Goal: Task Accomplishment & Management: Manage account settings

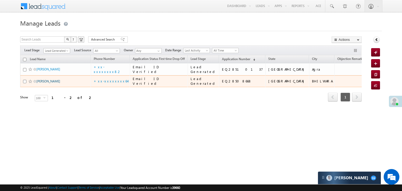
click at [45, 83] on link "[PERSON_NAME]" at bounding box center [48, 81] width 24 height 4
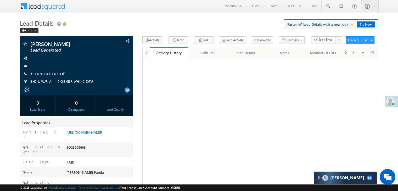
click at [47, 73] on link "+xx-xxxxxxxx64" at bounding box center [47, 73] width 34 height 4
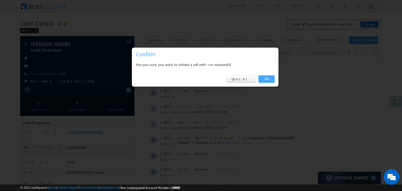
click at [267, 79] on link "OK" at bounding box center [267, 78] width 16 height 7
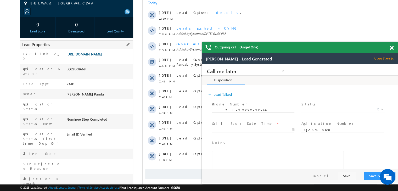
click at [0, 0] on link "https://angelbroking1-pk3em7sa.customui-test.leadsquared.com?leadId=93789f18-2b…" at bounding box center [0, 0] width 0 height 0
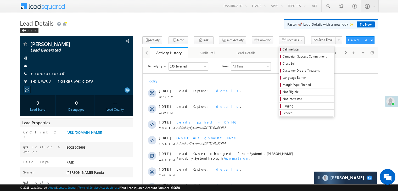
click at [283, 48] on span "Call me later" at bounding box center [308, 49] width 50 height 5
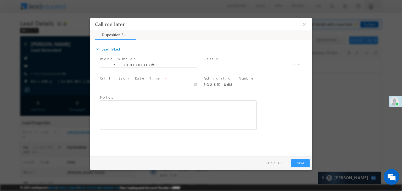
click at [252, 66] on span "X" at bounding box center [253, 64] width 98 height 5
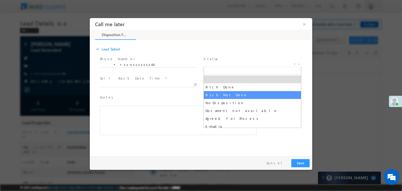
select select "Pitch Not Done"
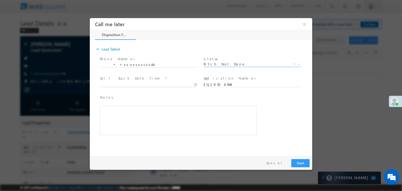
type input "09/07/25 2:42 PM"
click at [169, 83] on input "09/07/25 2:42 PM" at bounding box center [148, 84] width 97 height 5
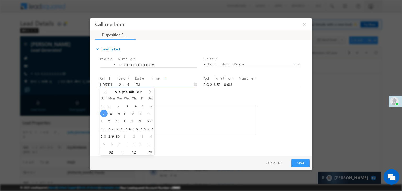
click at [266, 97] on div "Notes * Editor toolbars Basic Styles Bold Italic Underline Paragraph Insert/Rem…" at bounding box center [206, 118] width 214 height 48
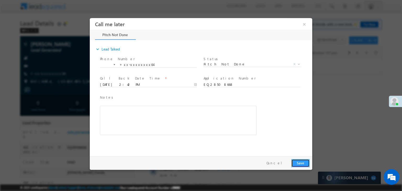
click at [302, 162] on button "Save" at bounding box center [301, 163] width 18 height 8
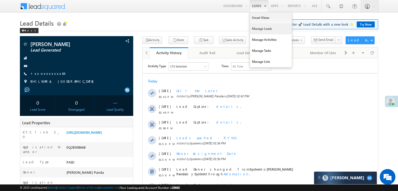
click at [256, 29] on div "Converse" at bounding box center [254, 30] width 22 height 7
click at [258, 27] on link "Manage Leads" at bounding box center [271, 28] width 42 height 11
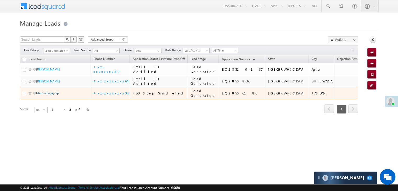
click at [47, 95] on link "Mankoliyajaydip" at bounding box center [47, 93] width 23 height 4
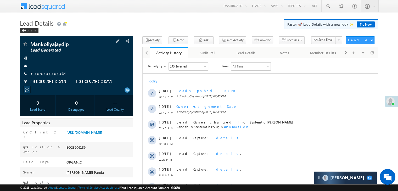
click at [45, 73] on link "+xx-xxxxxxxx34" at bounding box center [47, 73] width 34 height 4
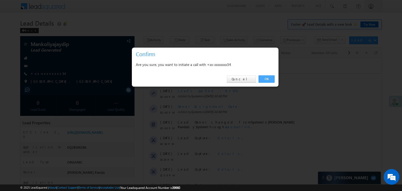
click at [267, 79] on link "OK" at bounding box center [267, 78] width 16 height 7
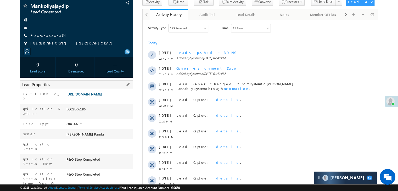
scroll to position [66, 0]
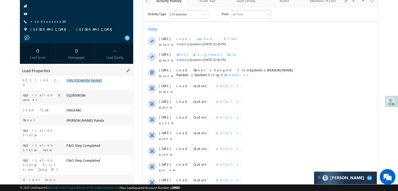
click at [96, 83] on link "https://angelbroking1-pk3em7sa.customui-test.leadsquared.com?leadId=ede6262f-59…" at bounding box center [85, 80] width 36 height 4
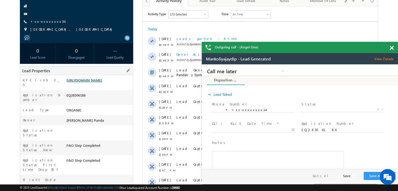
scroll to position [0, 0]
click at [42, 22] on link "+xx-xxxxxxxx34" at bounding box center [47, 21] width 34 height 4
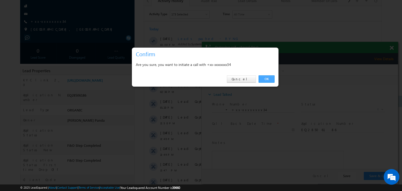
click at [268, 77] on link "OK" at bounding box center [267, 78] width 16 height 7
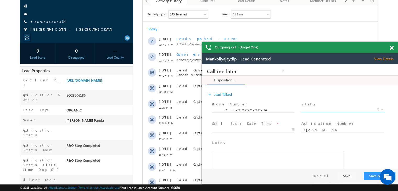
click at [333, 110] on span "X" at bounding box center [343, 109] width 83 height 5
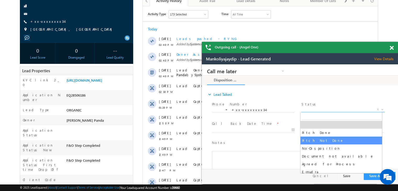
select select "Pitch Not Done"
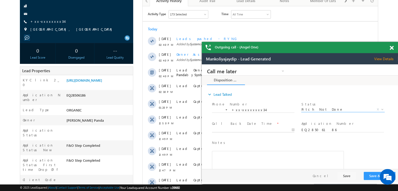
type input "09/07/25 2:42 PM"
click at [263, 129] on input "09/07/25 2:42 PM" at bounding box center [253, 130] width 83 height 5
click at [355, 142] on div "Notes * Editor toolbars Basic Styles Bold Italic Underline Paragraph Insert/Rem…" at bounding box center [304, 163] width 187 height 48
click at [373, 177] on button "Save & Close" at bounding box center [380, 176] width 32 height 8
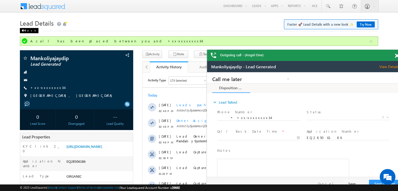
click at [30, 31] on div "Back" at bounding box center [29, 30] width 19 height 5
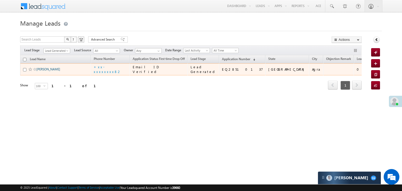
click at [48, 71] on link "[PERSON_NAME]" at bounding box center [48, 69] width 24 height 4
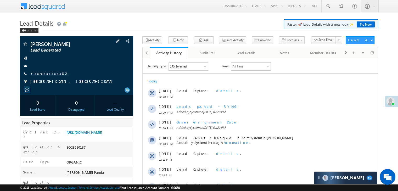
click at [47, 74] on link "+xx-xxxxxxxx82" at bounding box center [49, 73] width 39 height 4
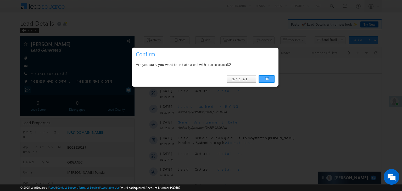
click at [266, 80] on link "OK" at bounding box center [267, 78] width 16 height 7
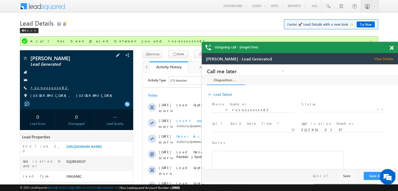
click at [0, 0] on link "+xx-xxxxxxxx82" at bounding box center [0, 0] width 0 height 0
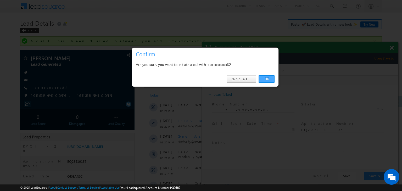
click at [267, 80] on link "OK" at bounding box center [267, 78] width 16 height 7
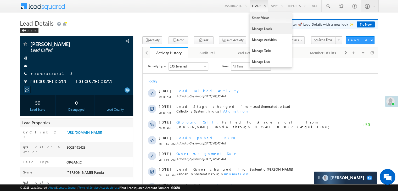
click at [257, 28] on link "Manage Leads" at bounding box center [271, 28] width 42 height 11
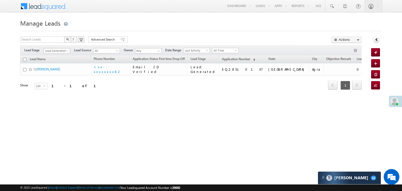
click at [66, 51] on span at bounding box center [68, 52] width 4 height 4
click at [55, 55] on link "All" at bounding box center [57, 56] width 26 height 5
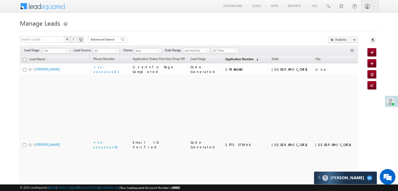
click at [225, 58] on span "Application Number" at bounding box center [239, 59] width 28 height 4
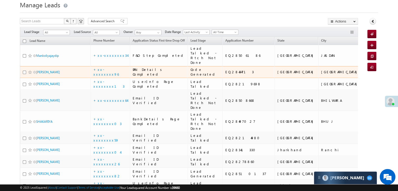
scroll to position [26, 0]
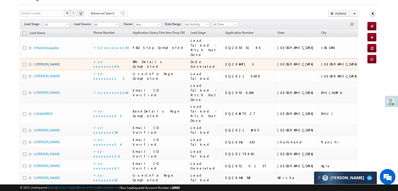
click at [46, 66] on link "[PERSON_NAME]" at bounding box center [48, 64] width 24 height 4
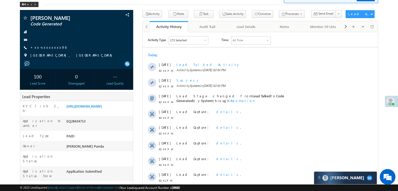
scroll to position [131, 0]
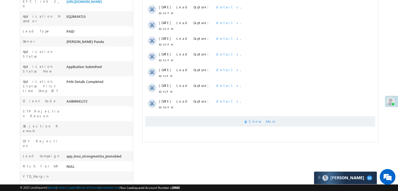
click at [257, 121] on span "Show More" at bounding box center [263, 121] width 28 height 10
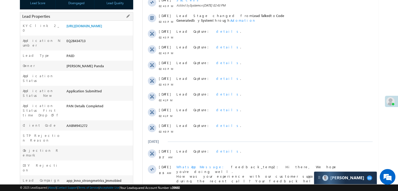
scroll to position [0, 0]
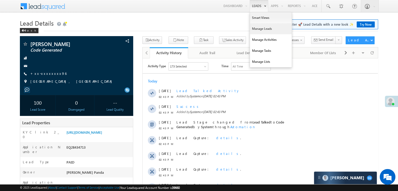
click at [259, 27] on link "Manage Leads" at bounding box center [271, 28] width 42 height 11
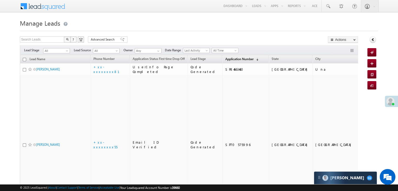
click at [228, 59] on span "Application Number" at bounding box center [239, 59] width 28 height 4
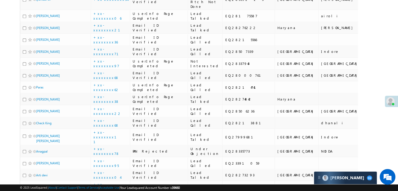
scroll to position [262, 0]
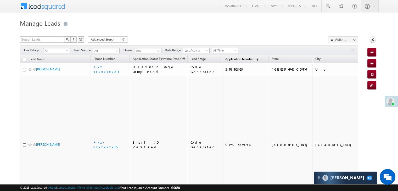
click at [225, 59] on span "Application Number" at bounding box center [239, 59] width 28 height 4
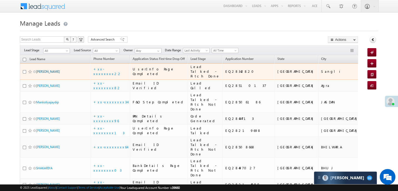
click at [52, 74] on link "[PERSON_NAME]" at bounding box center [48, 72] width 24 height 4
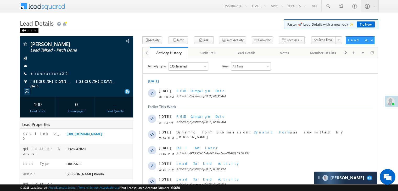
click at [27, 29] on div "Back" at bounding box center [29, 30] width 19 height 5
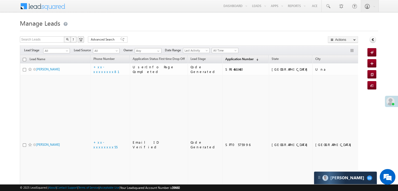
click at [233, 60] on span "Application Number" at bounding box center [239, 59] width 28 height 4
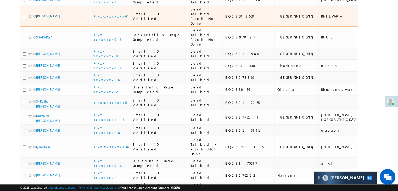
click at [43, 18] on link "[PERSON_NAME]" at bounding box center [48, 16] width 24 height 4
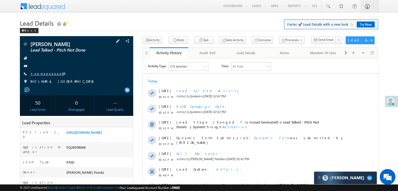
click at [44, 75] on link "+xx-xxxxxxxx64" at bounding box center [47, 73] width 34 height 4
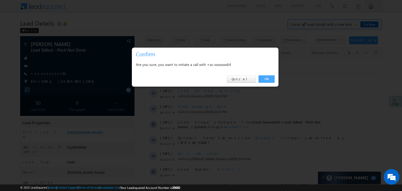
drag, startPoint x: 265, startPoint y: 78, endPoint x: 123, endPoint y: 20, distance: 153.8
click at [265, 78] on link "OK" at bounding box center [267, 78] width 16 height 7
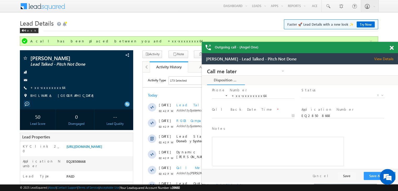
scroll to position [19, 0]
click at [391, 48] on span at bounding box center [392, 48] width 4 height 4
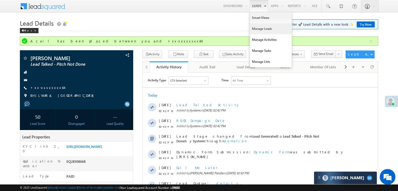
click at [260, 28] on link "Manage Leads" at bounding box center [271, 28] width 42 height 11
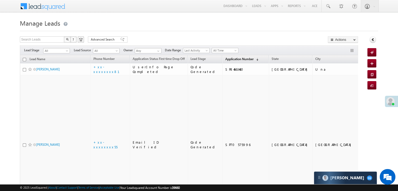
click at [225, 59] on span "Application Number" at bounding box center [239, 59] width 28 height 4
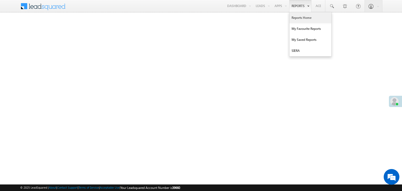
click at [300, 17] on link "Reports Home" at bounding box center [311, 17] width 42 height 11
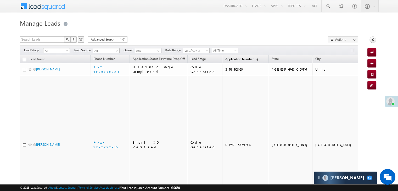
click at [223, 57] on link "Application Number (sorted descending)" at bounding box center [242, 59] width 39 height 7
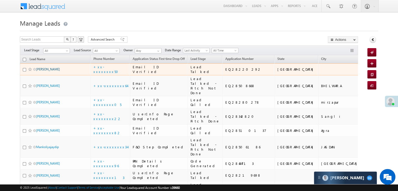
click at [48, 71] on link "[PERSON_NAME]" at bounding box center [48, 69] width 24 height 4
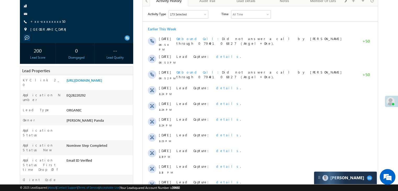
scroll to position [52, 0]
click at [94, 82] on link "[URL][DOMAIN_NAME]" at bounding box center [85, 80] width 36 height 4
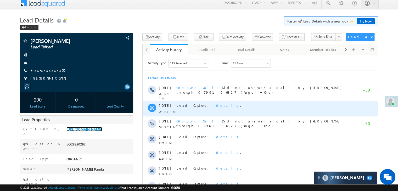
scroll to position [0, 0]
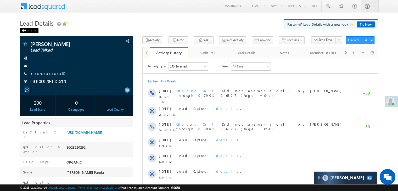
click at [23, 31] on span at bounding box center [22, 30] width 3 height 3
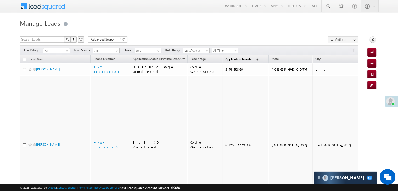
click at [237, 58] on span "Application Number" at bounding box center [239, 59] width 28 height 4
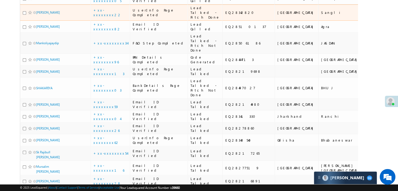
scroll to position [105, 0]
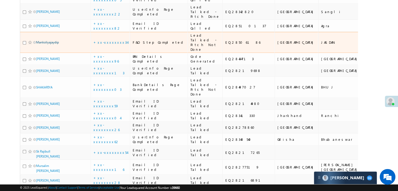
click at [45, 44] on link "Mankoliyajaydip" at bounding box center [47, 42] width 23 height 4
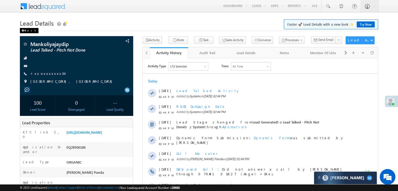
click at [25, 30] on div "Back" at bounding box center [29, 30] width 19 height 5
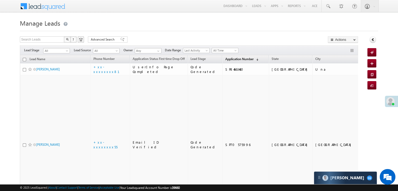
click at [225, 58] on span "Application Number" at bounding box center [239, 59] width 28 height 4
click at [225, 60] on span "Application Number" at bounding box center [239, 59] width 28 height 4
